Goal: Task Accomplishment & Management: Manage account settings

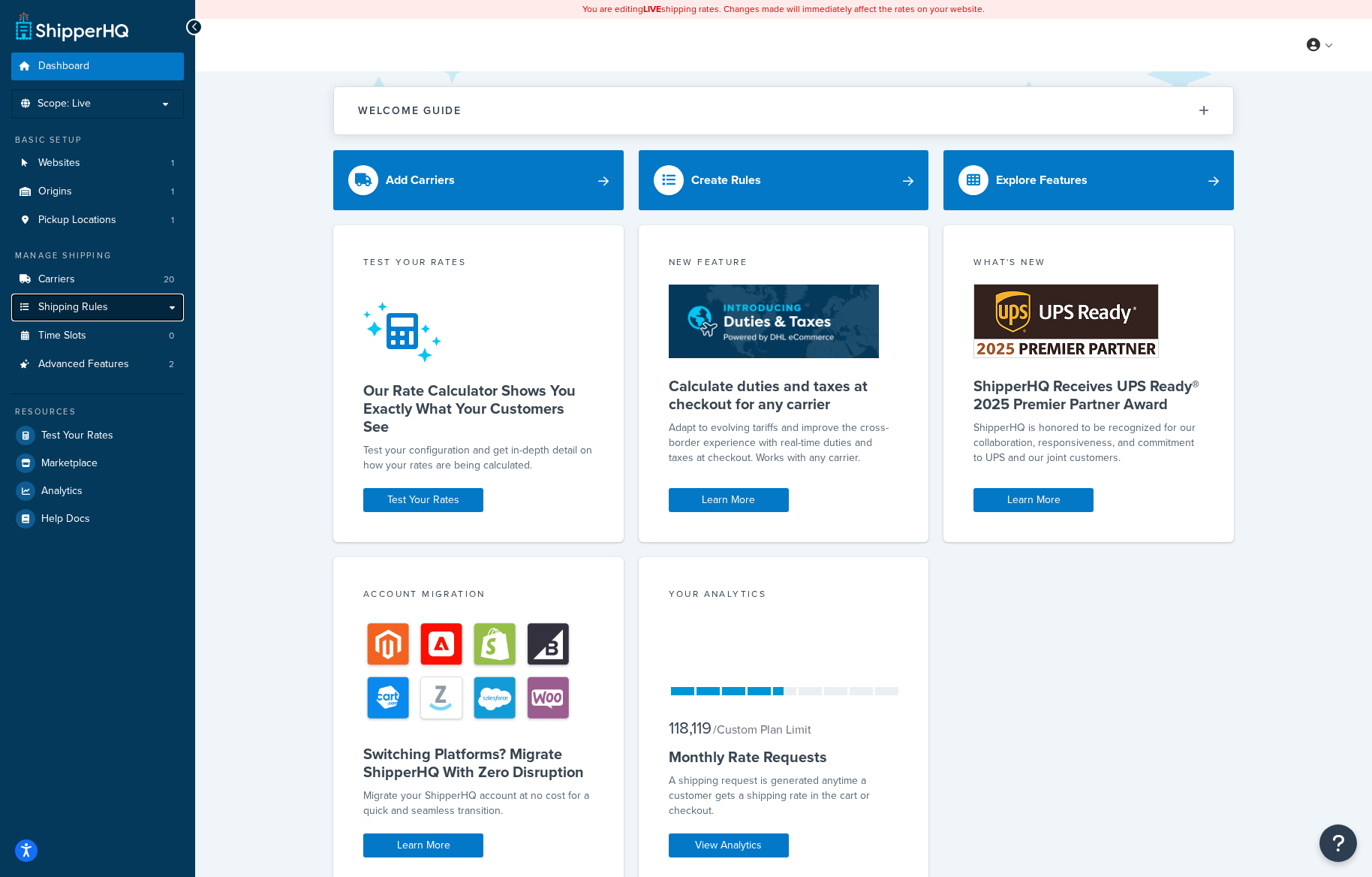
click at [141, 303] on link "Shipping Rules" at bounding box center [98, 308] width 173 height 28
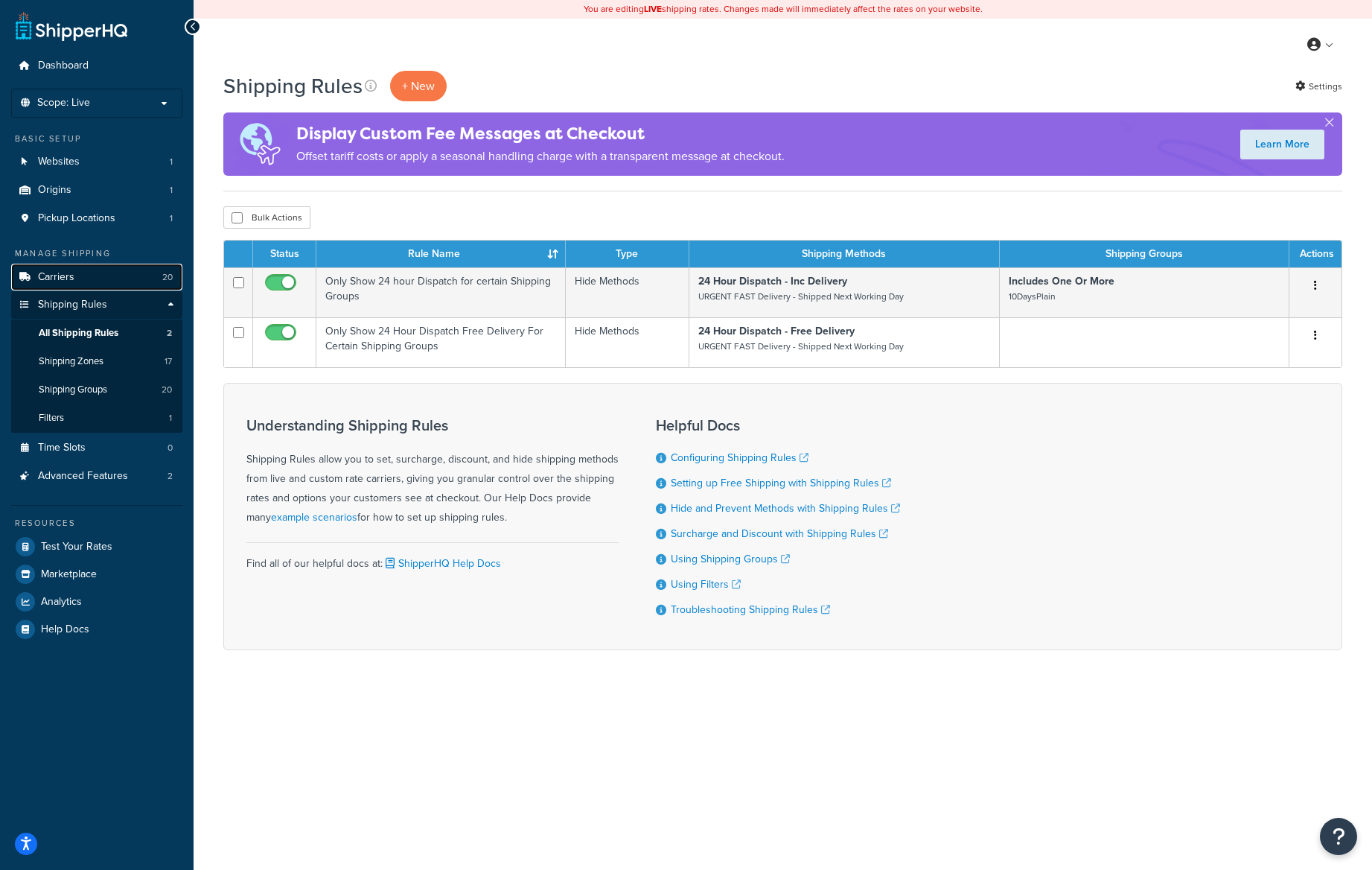
click at [98, 272] on link "Carriers 20" at bounding box center [97, 277] width 171 height 28
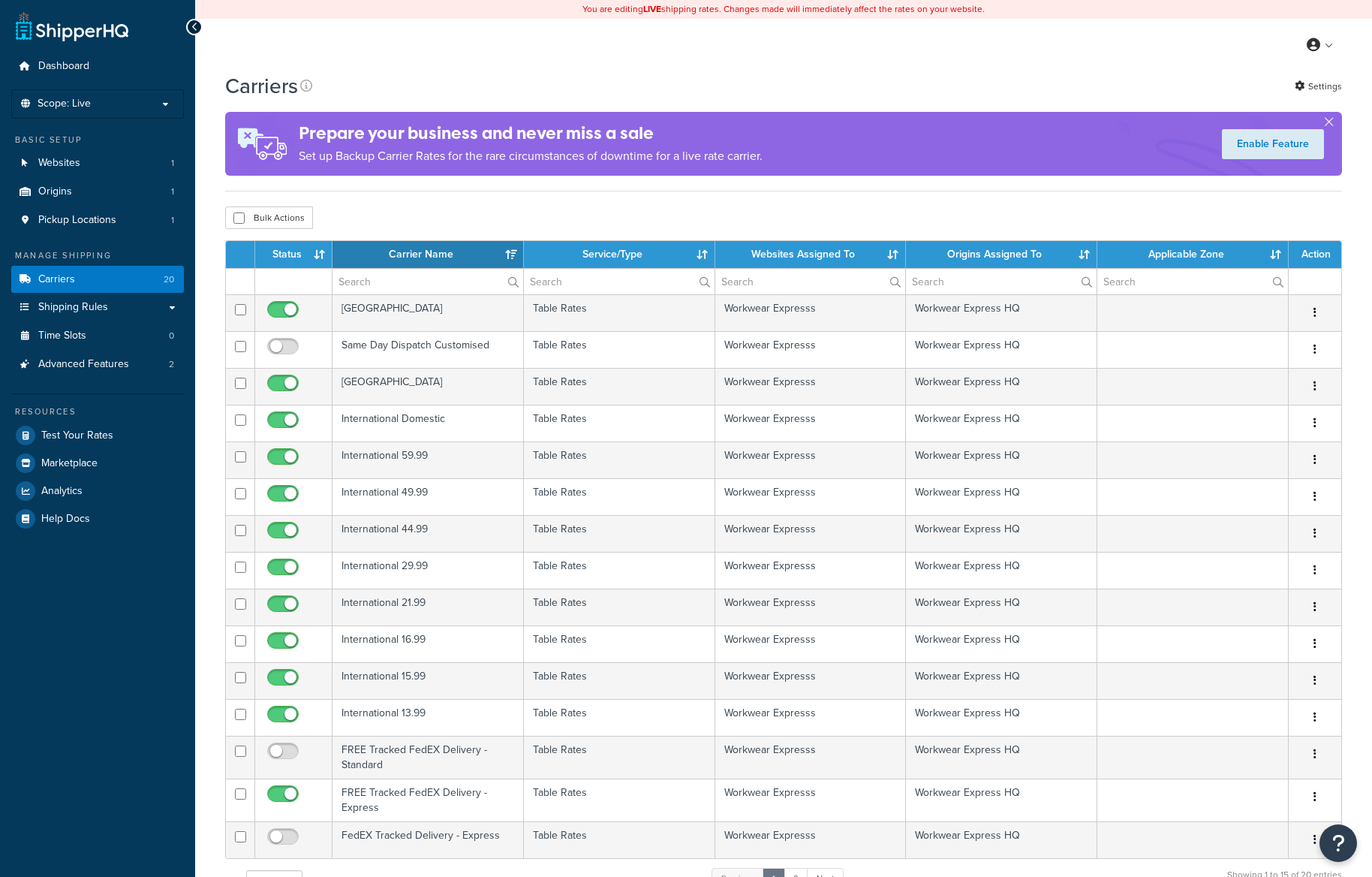
select select "15"
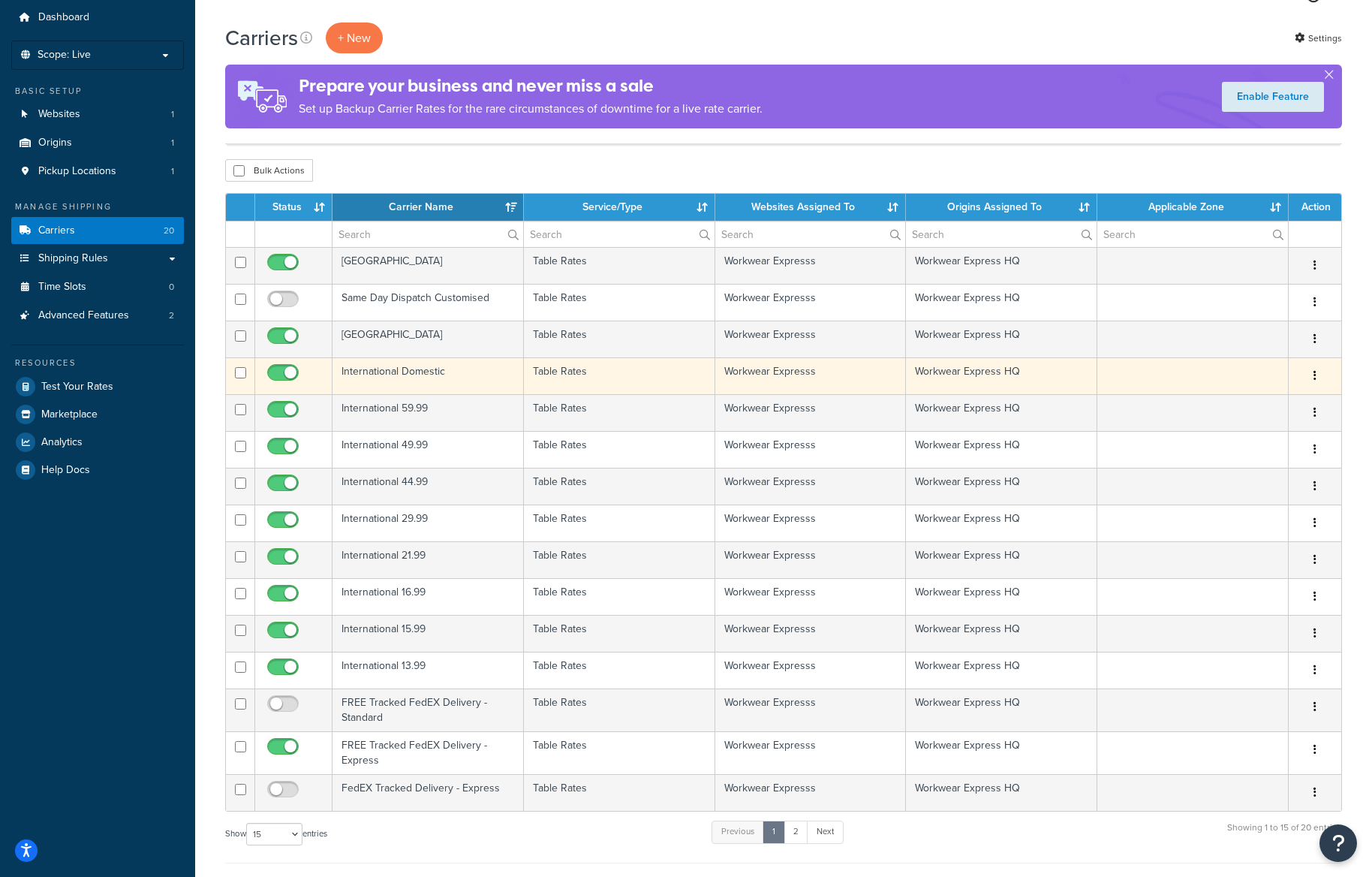
scroll to position [75, 0]
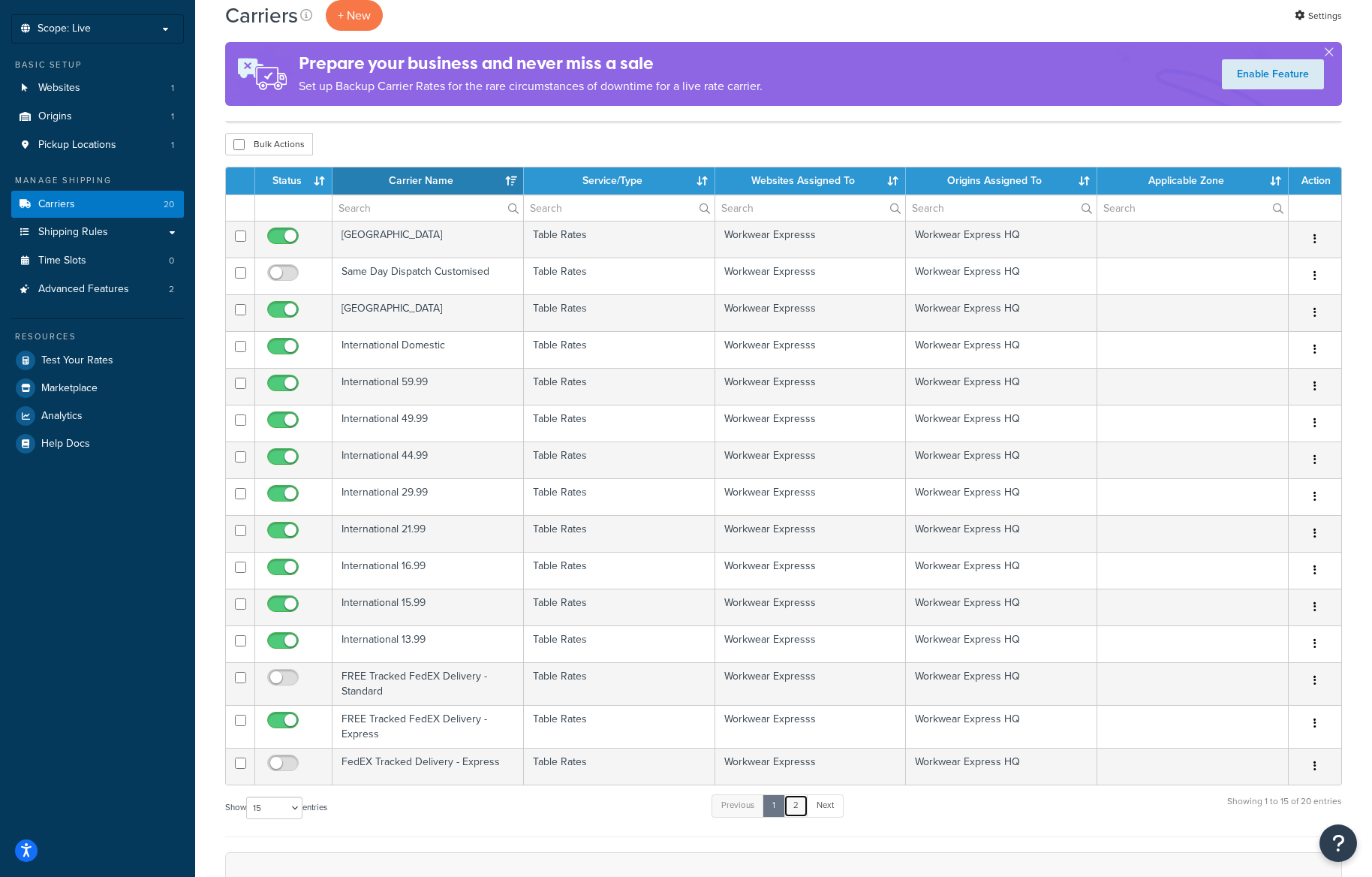
click at [800, 805] on link "2" at bounding box center [796, 805] width 25 height 22
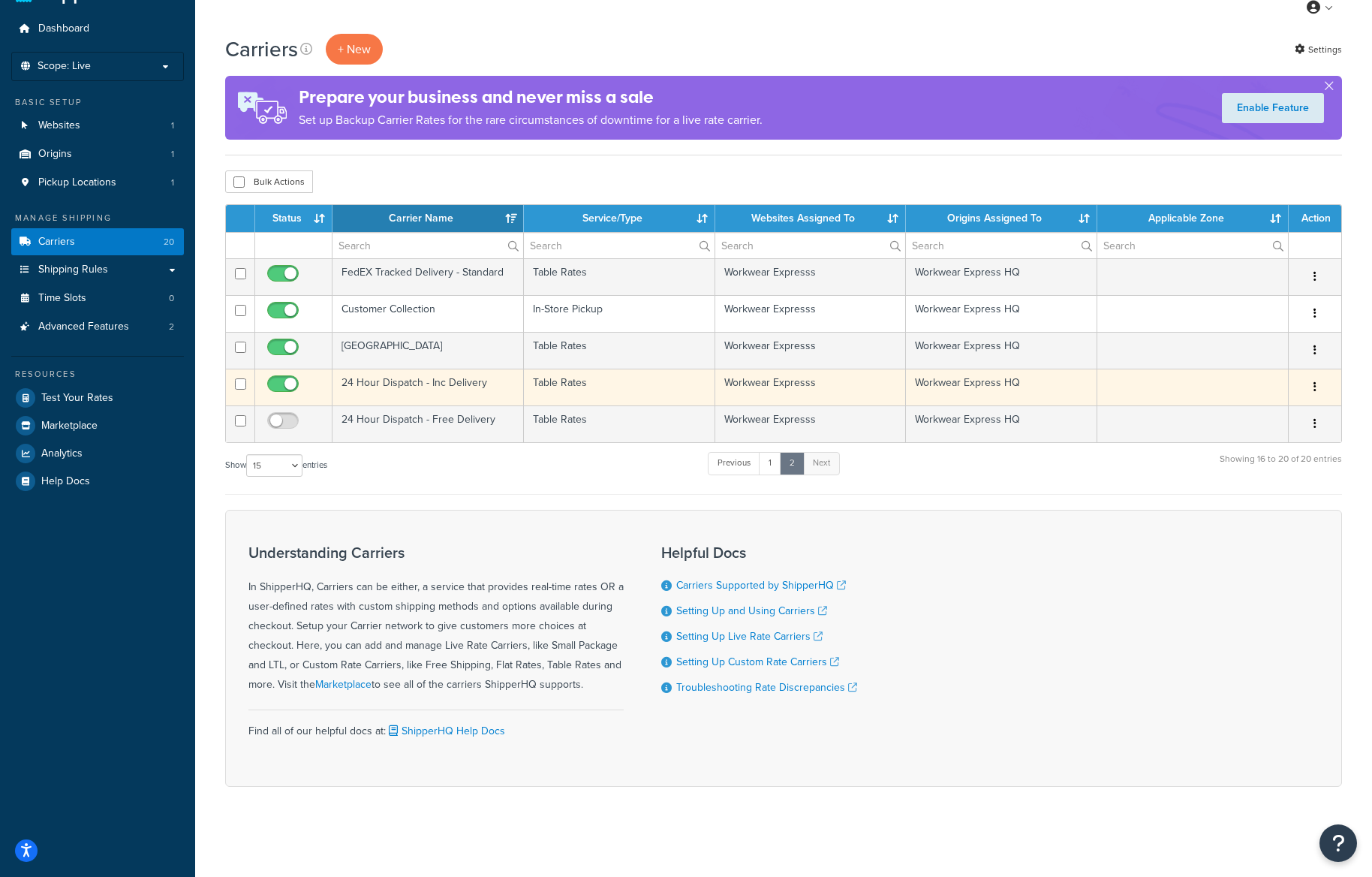
click at [284, 379] on input "checkbox" at bounding box center [285, 387] width 41 height 19
checkbox input "false"
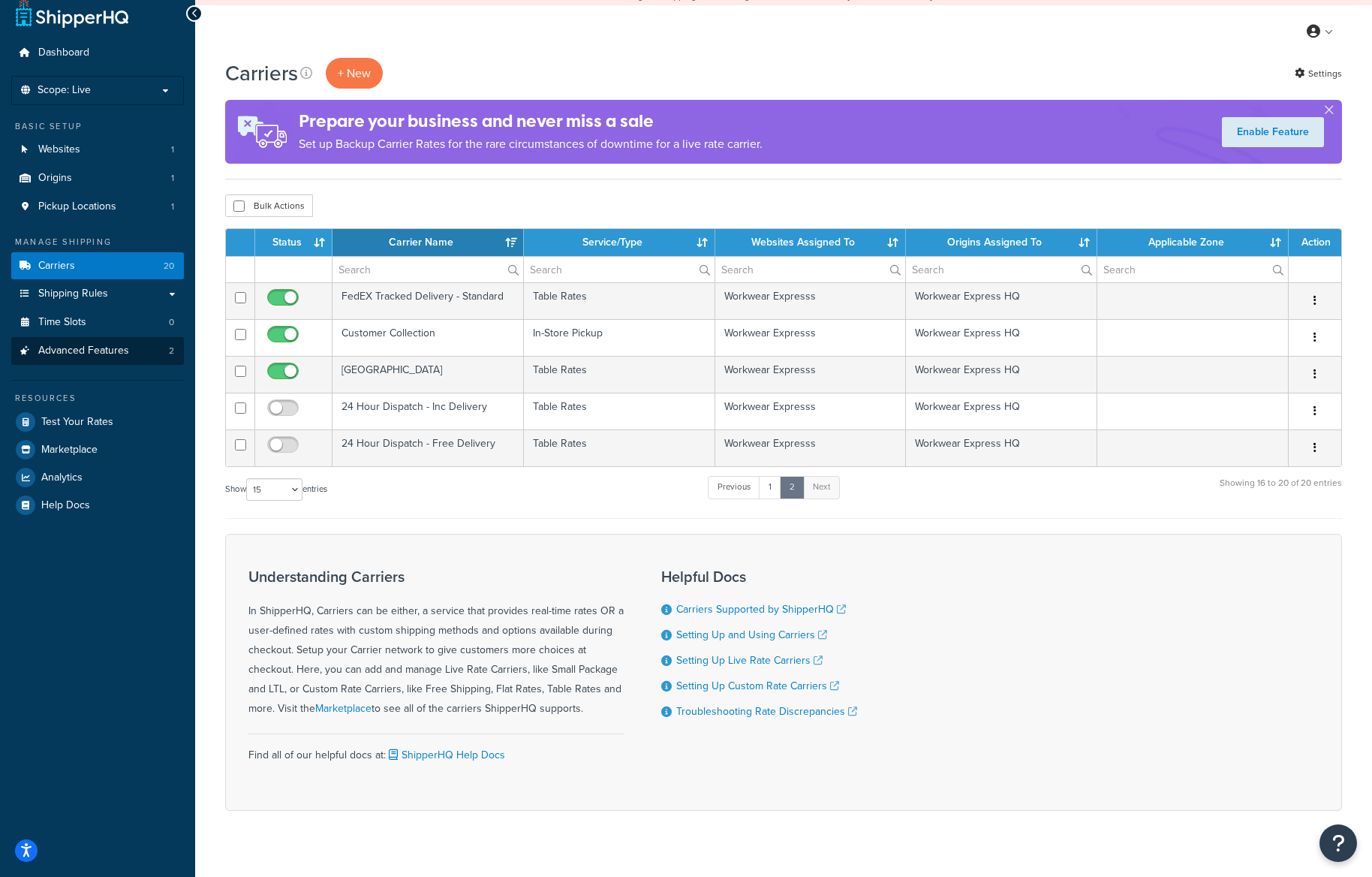
scroll to position [0, 0]
